Goal: Information Seeking & Learning: Learn about a topic

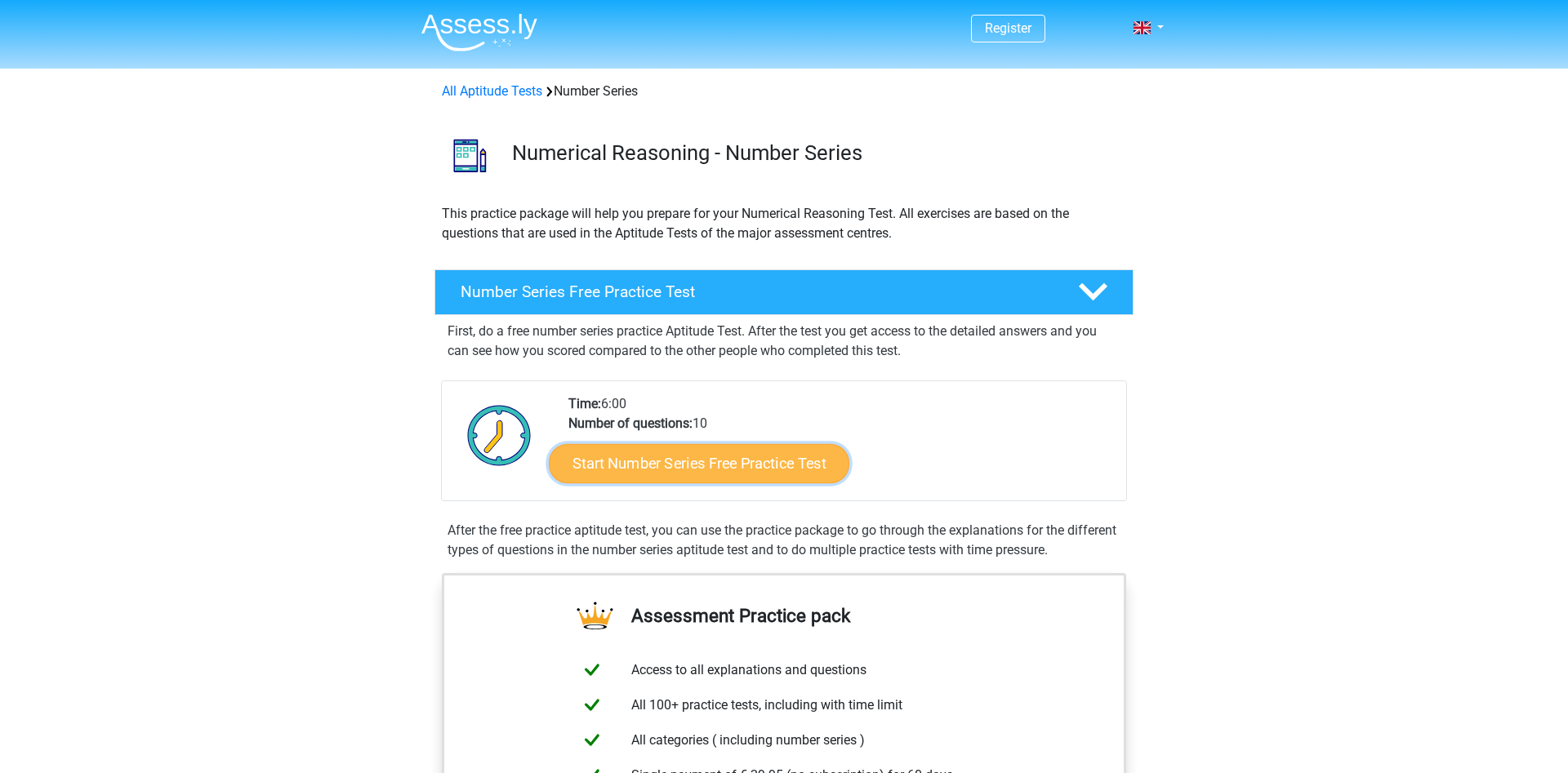
click at [714, 467] on link "Start Number Series Free Practice Test" at bounding box center [698, 463] width 300 height 39
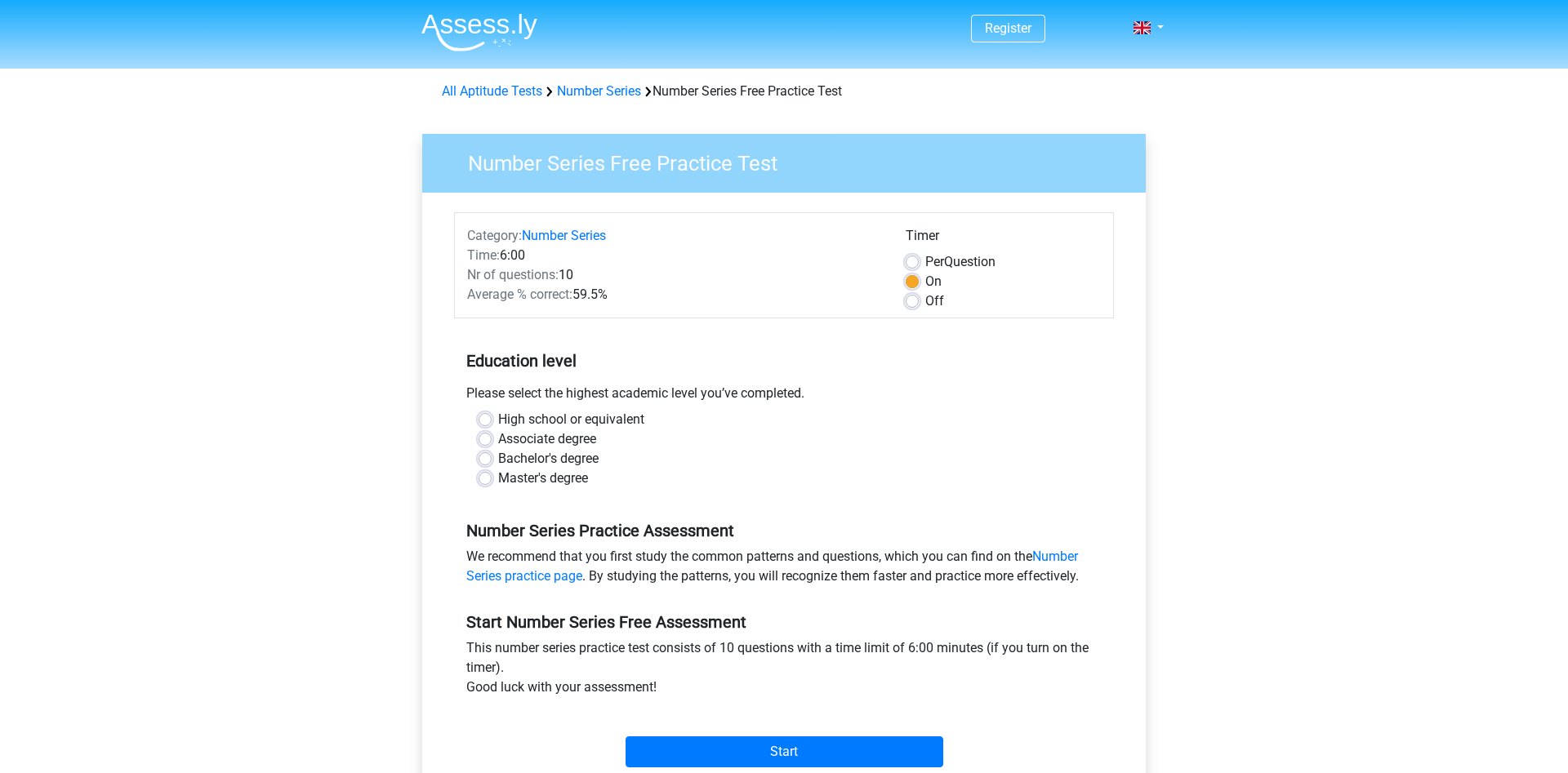
click at [498, 418] on label "High school or equivalent" at bounding box center [571, 420] width 147 height 20
click at [482, 418] on input "High school or equivalent" at bounding box center [485, 418] width 13 height 16
radio input "true"
click at [679, 761] on input "Start" at bounding box center [784, 752] width 318 height 31
